Goal: Information Seeking & Learning: Find specific page/section

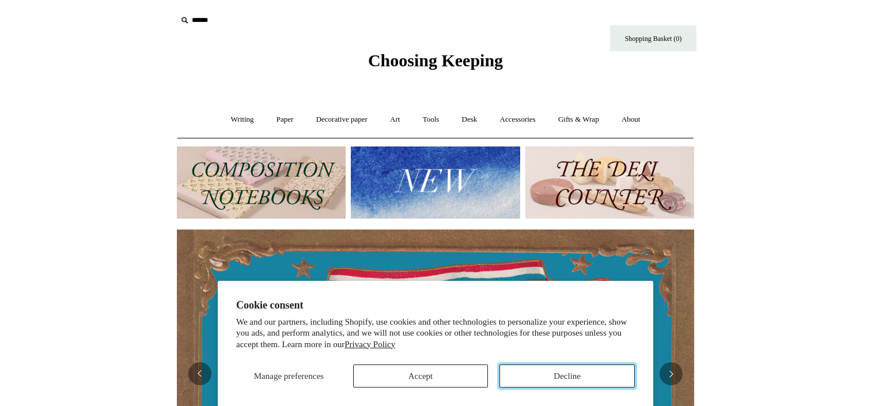
drag, startPoint x: 533, startPoint y: 381, endPoint x: 435, endPoint y: 377, distance: 98.0
click at [435, 376] on div "Manage preferences Accept Decline" at bounding box center [435, 371] width 399 height 32
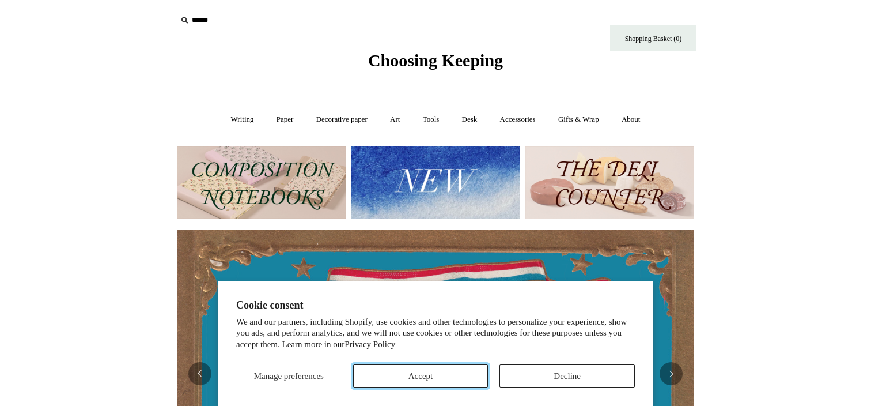
click at [435, 377] on button "Accept" at bounding box center [420, 375] width 135 height 23
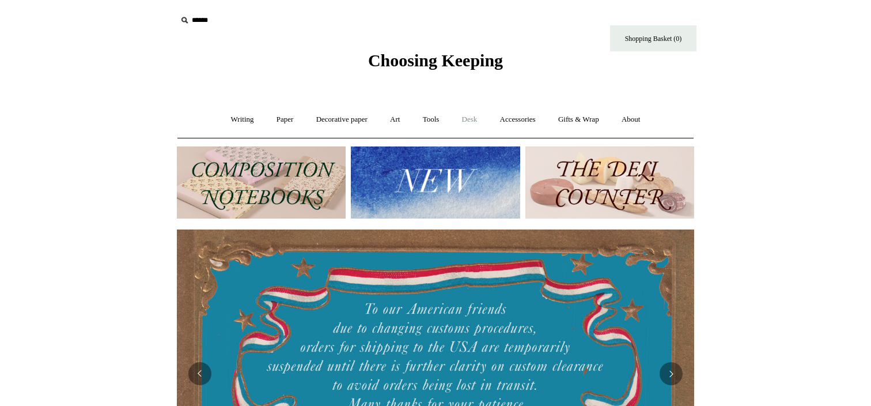
click at [471, 118] on link "Desk +" at bounding box center [470, 119] width 36 height 31
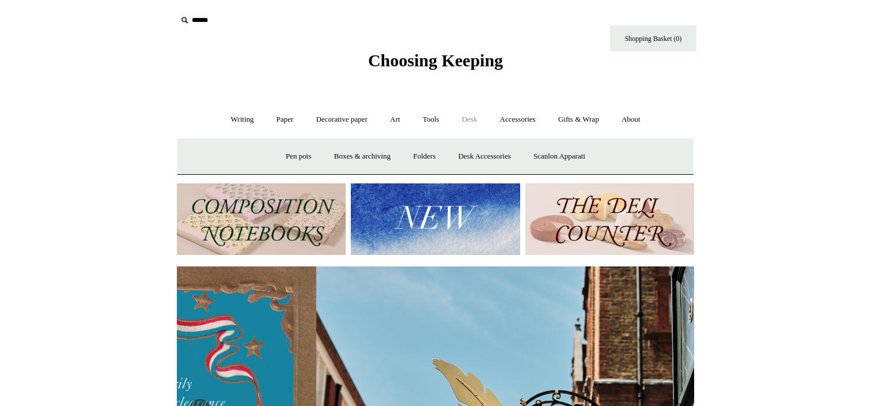
scroll to position [0, 517]
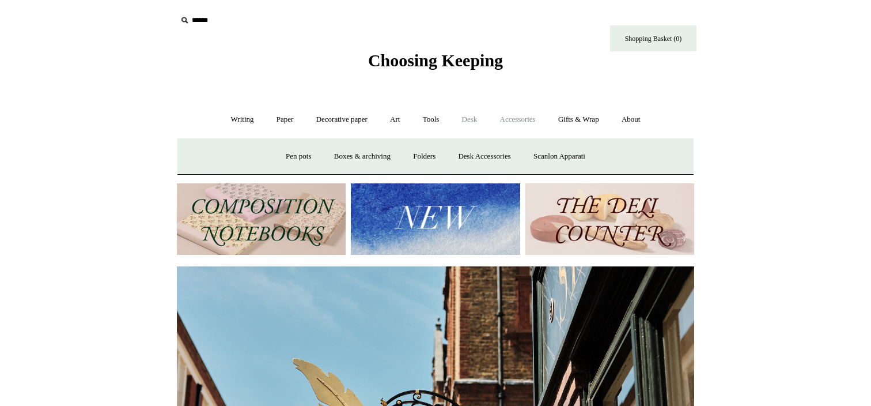
click at [511, 118] on link "Accessories +" at bounding box center [518, 119] width 56 height 31
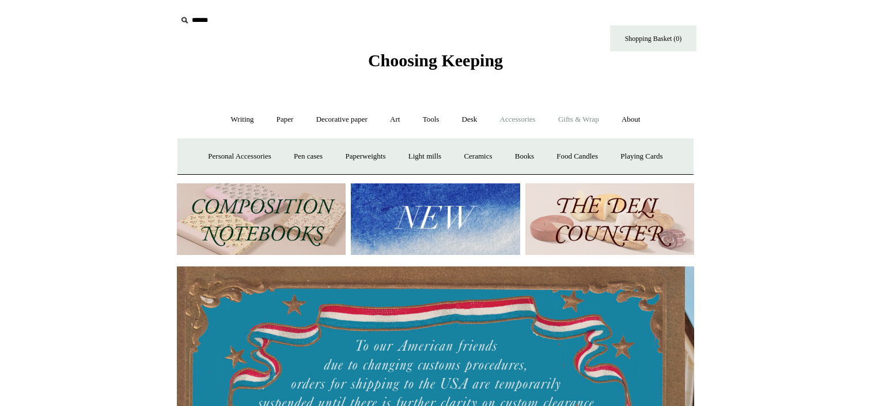
scroll to position [0, 0]
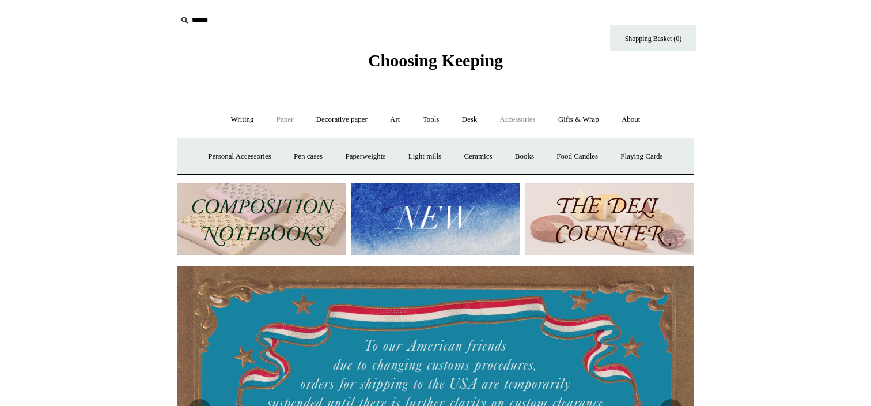
click at [271, 119] on link "Paper +" at bounding box center [285, 119] width 38 height 31
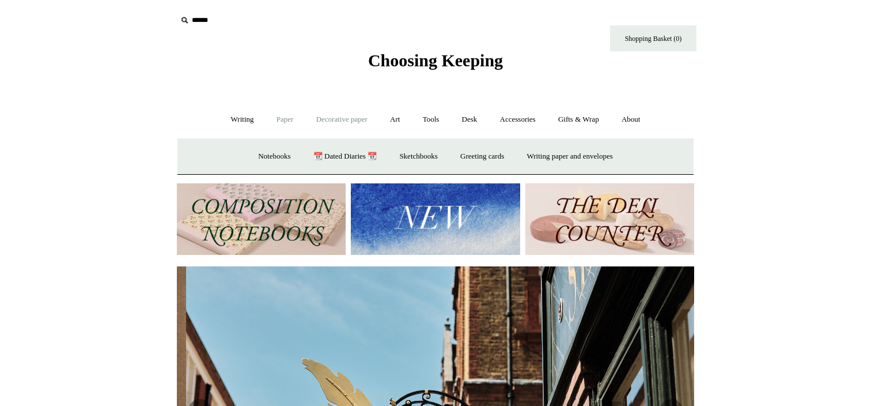
scroll to position [0, 517]
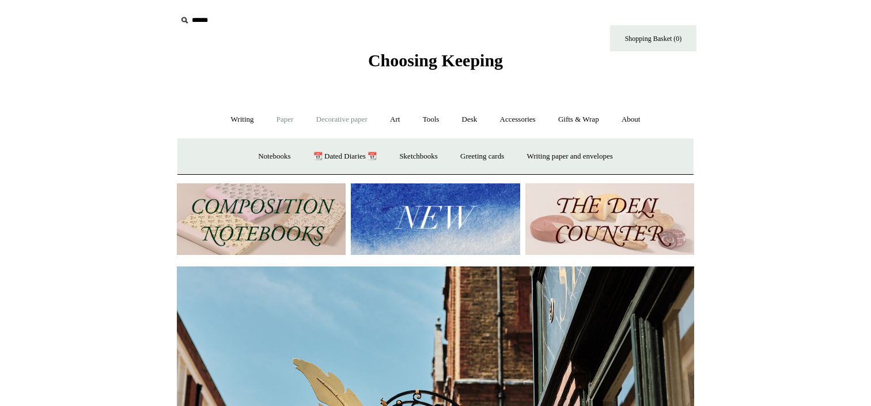
click at [324, 118] on link "Decorative paper +" at bounding box center [342, 119] width 72 height 31
click at [221, 121] on link "Writing +" at bounding box center [243, 119] width 44 height 31
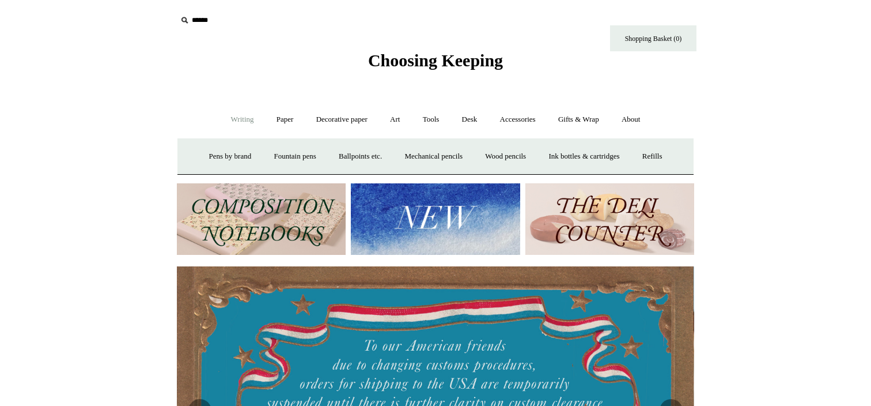
scroll to position [0, 0]
click at [202, 12] on input "text" at bounding box center [248, 20] width 142 height 21
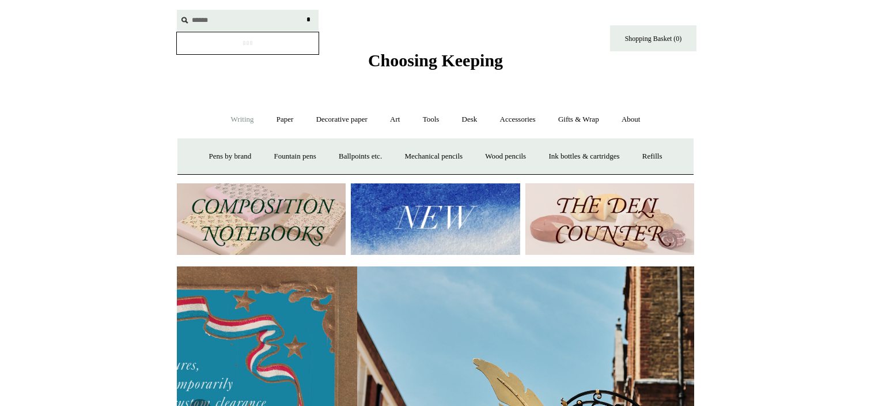
type input "******"
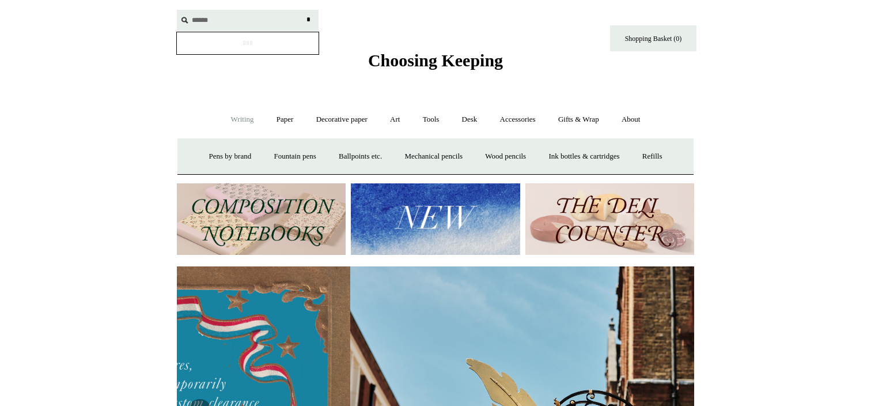
click at [302, 10] on input "*" at bounding box center [308, 20] width 12 height 20
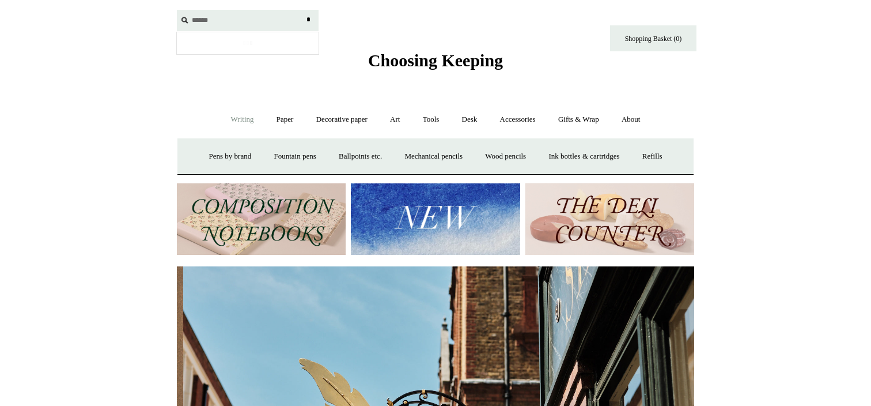
scroll to position [0, 517]
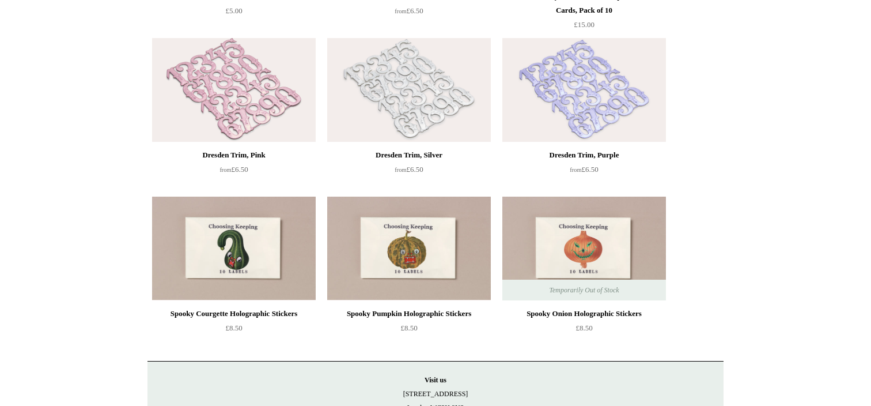
scroll to position [2875, 0]
